Goal: Information Seeking & Learning: Learn about a topic

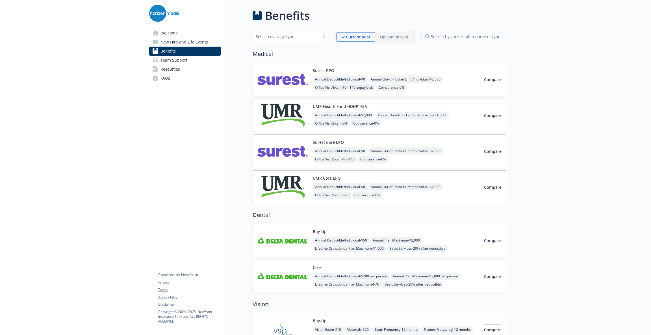
click at [289, 145] on img at bounding box center [283, 151] width 51 height 24
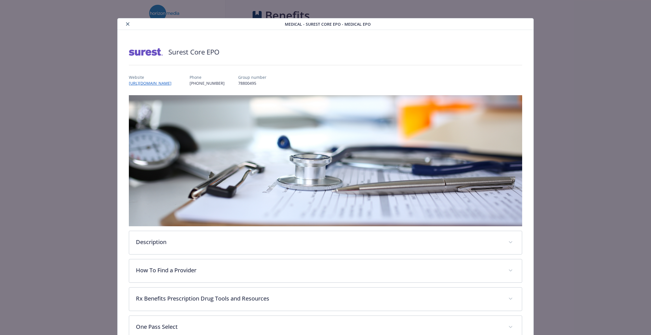
scroll to position [17, 0]
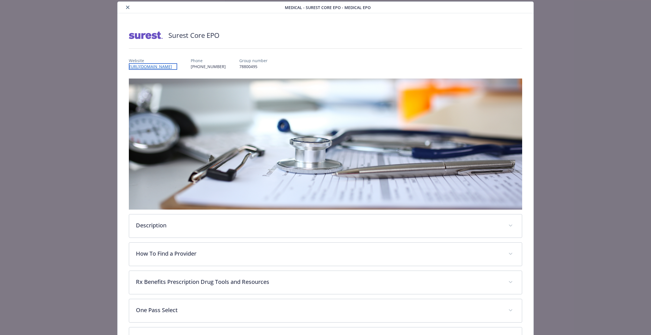
click at [177, 67] on link "[URL][DOMAIN_NAME]" at bounding box center [153, 66] width 48 height 7
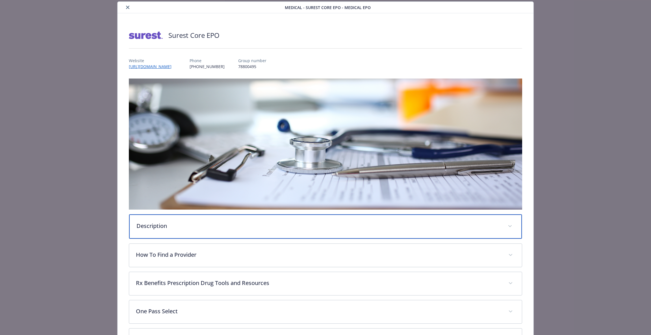
click at [493, 222] on p "Description" at bounding box center [319, 226] width 365 height 8
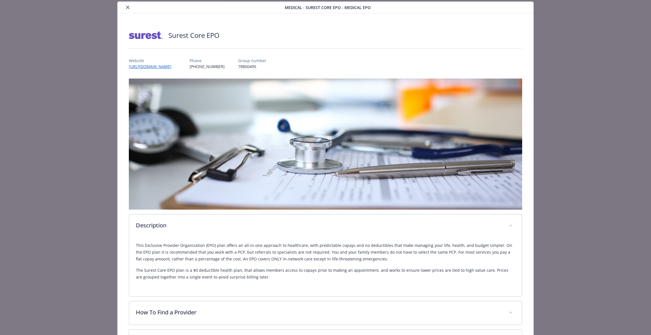
click at [526, 262] on div "Surest Core EPO Website [URL][DOMAIN_NAME] Phone [PHONE_NUMBER] Group number 78…" at bounding box center [326, 303] width 416 height 580
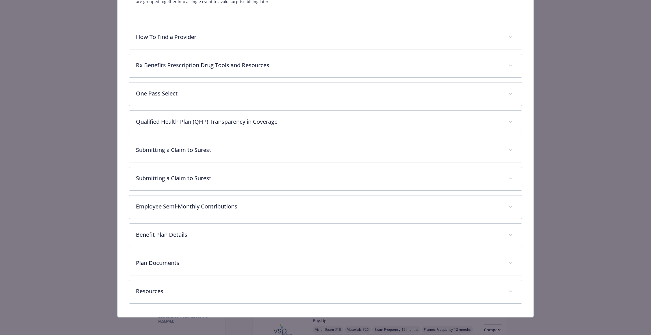
scroll to position [293, 0]
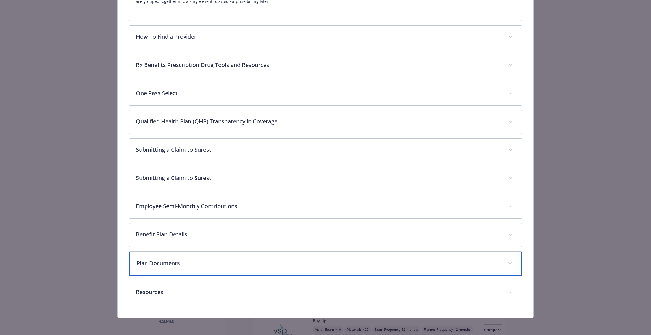
click at [191, 267] on div "Plan Documents" at bounding box center [325, 264] width 393 height 24
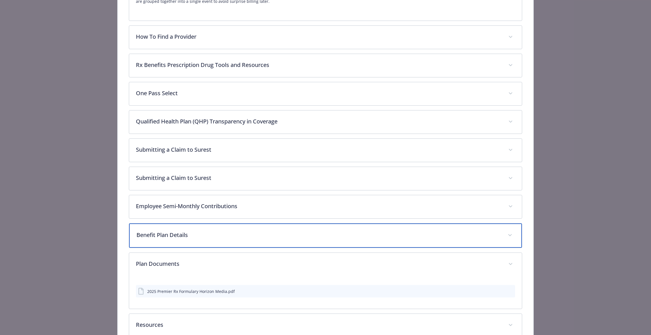
click at [201, 231] on p "Benefit Plan Details" at bounding box center [319, 235] width 365 height 8
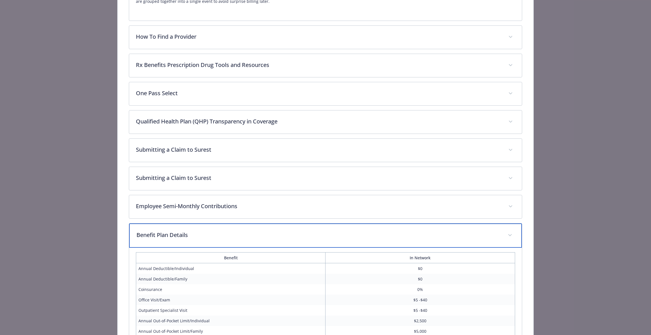
scroll to position [0, 0]
